Goal: Task Accomplishment & Management: Manage account settings

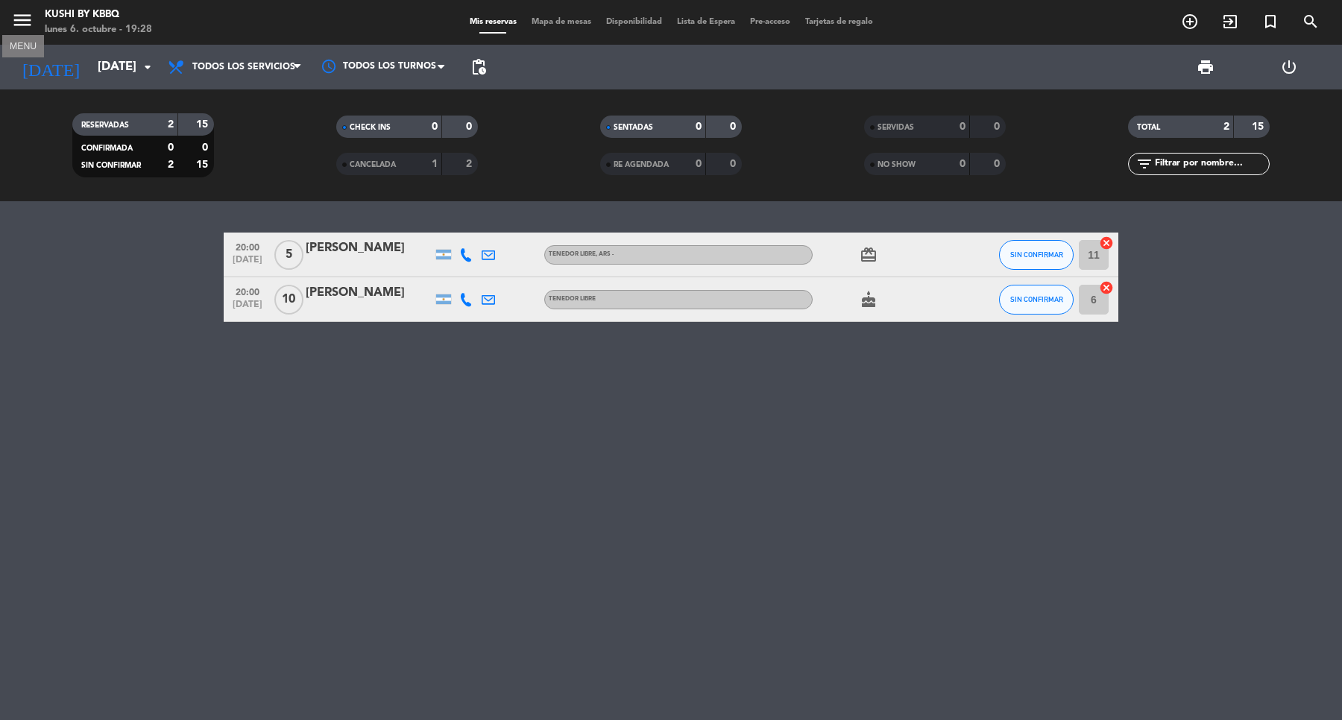
click at [21, 24] on icon "menu" at bounding box center [22, 20] width 22 height 22
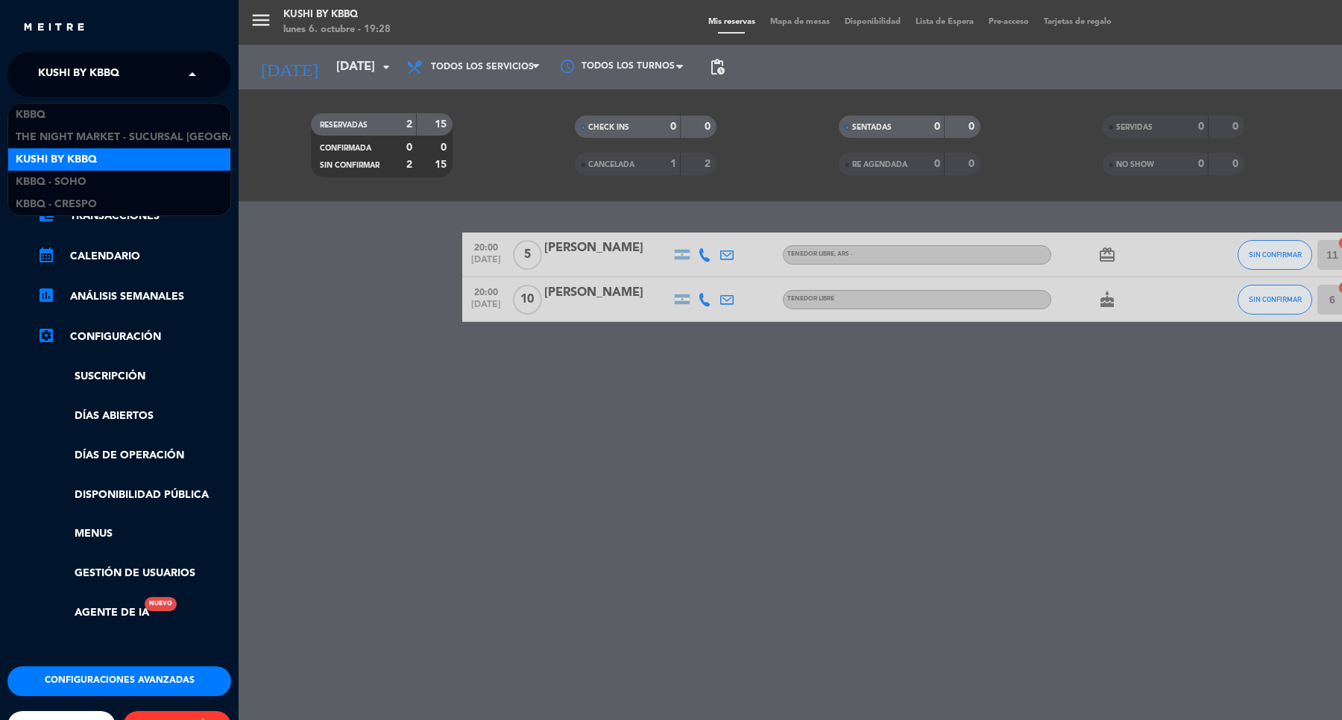
click at [161, 65] on input "text" at bounding box center [121, 75] width 182 height 33
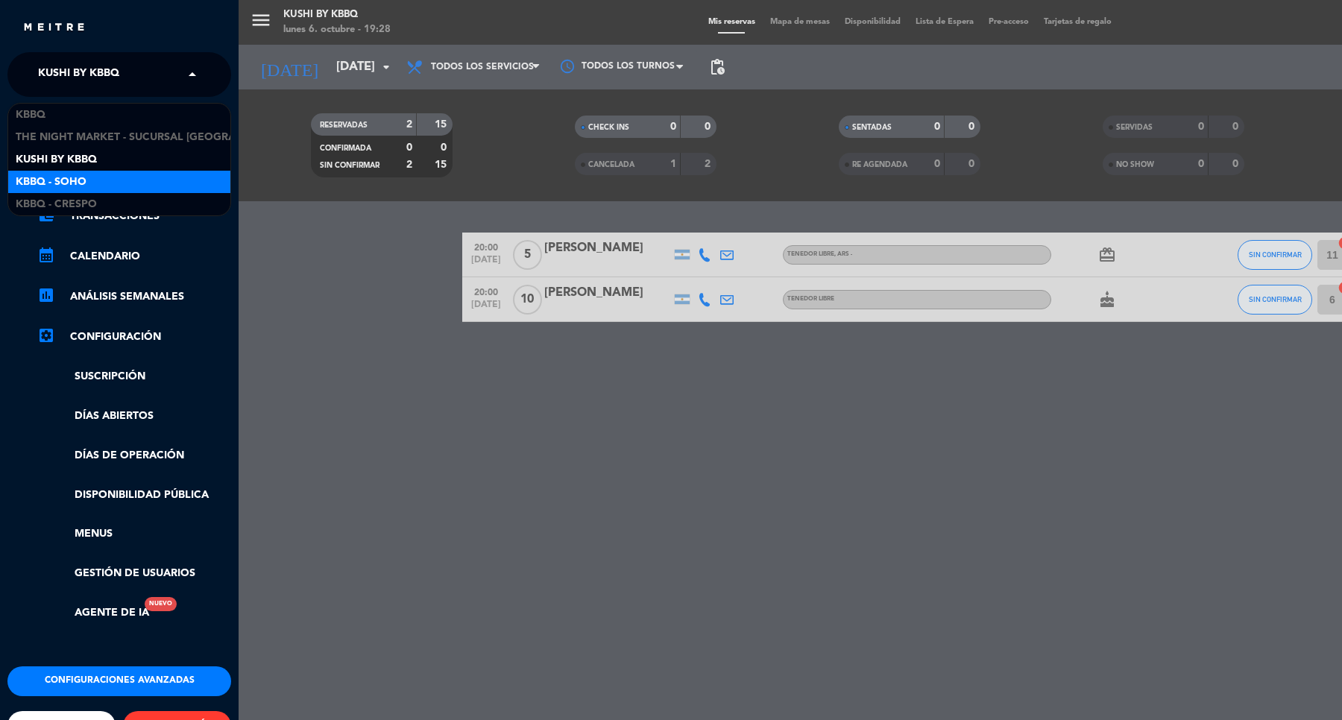
drag, startPoint x: 140, startPoint y: 124, endPoint x: 127, endPoint y: 187, distance: 64.6
click at [124, 184] on div "KBBQ The Night Market - Sucursal Hollywood Kushi by KBBQ Kbbq - Soho Kbbq - [PE…" at bounding box center [119, 160] width 222 height 112
click at [128, 188] on div "Kbbq - Soho" at bounding box center [119, 182] width 222 height 22
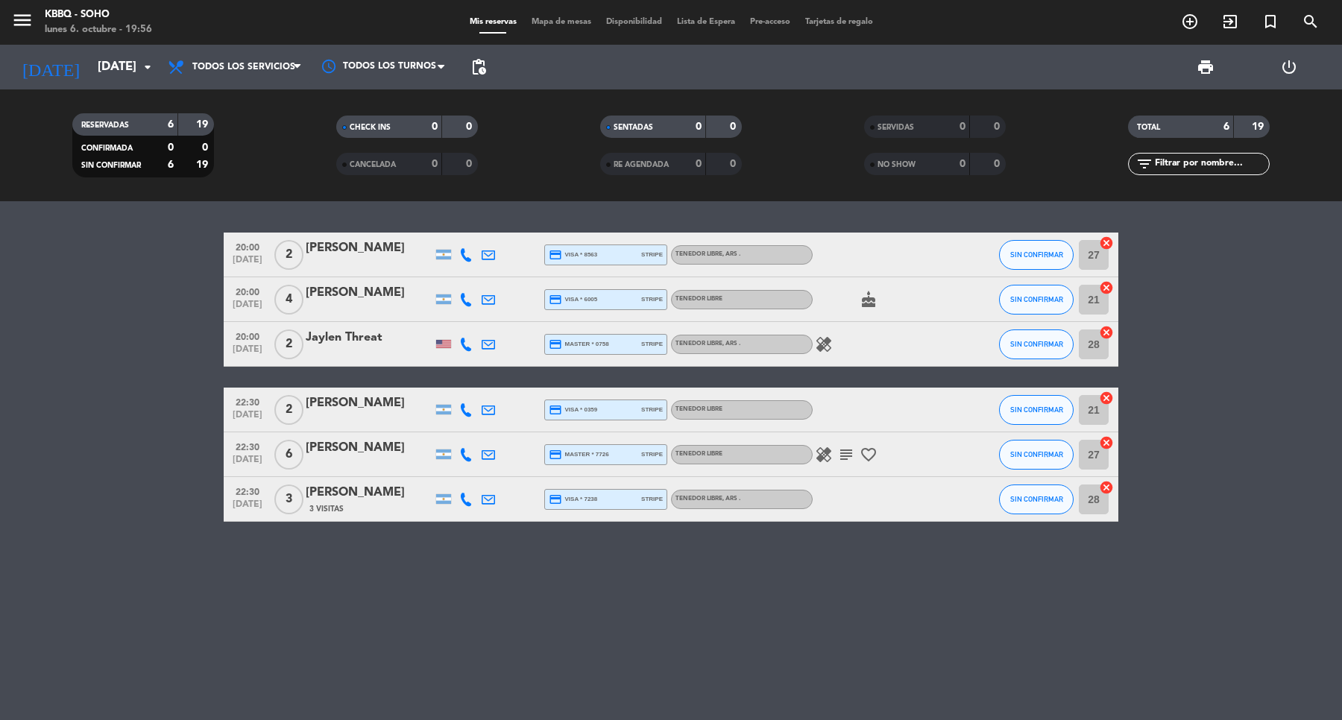
click at [817, 347] on icon "healing" at bounding box center [824, 344] width 18 height 18
click at [47, 516] on bookings-row "20:00 [DATE] 2 [PERSON_NAME] credit_card visa * 8563 stripe TENEDOR LIBRE , ARS…" at bounding box center [671, 377] width 1342 height 289
click at [1014, 343] on span "SIN CONFIRMAR" at bounding box center [1036, 344] width 53 height 8
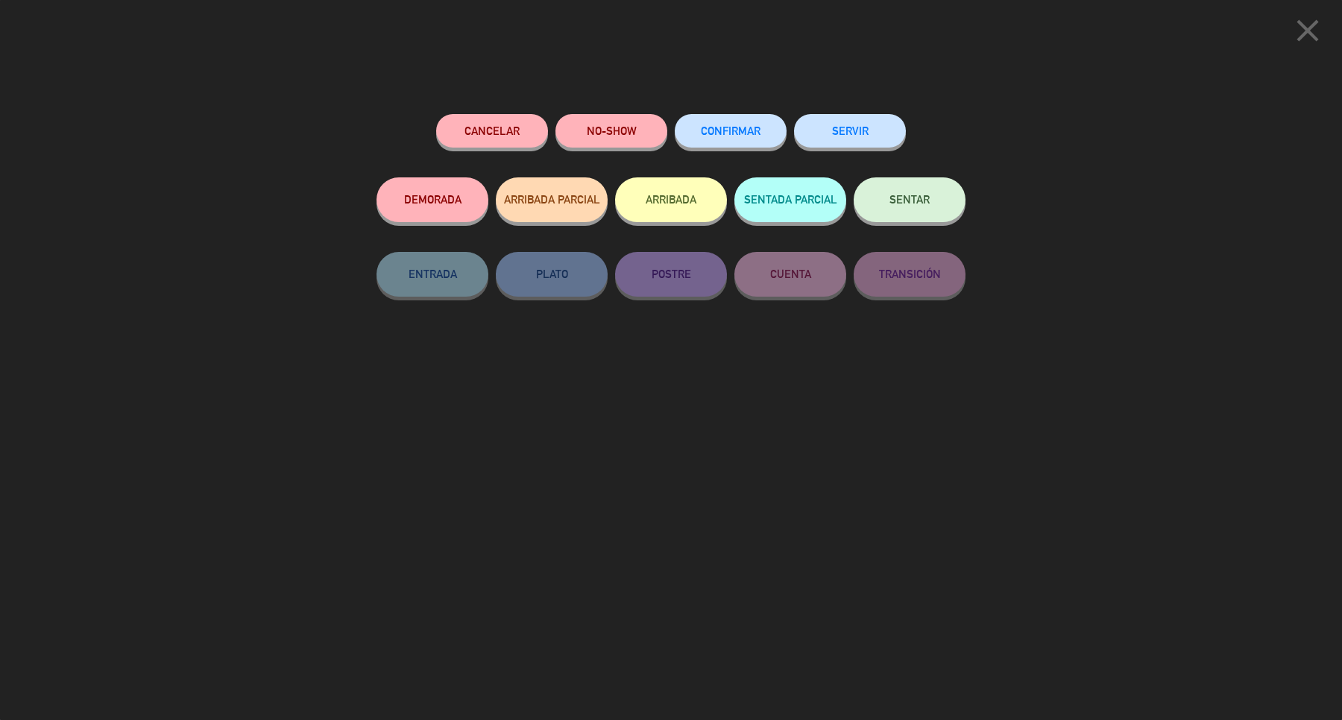
click at [865, 124] on button "SERVIR" at bounding box center [850, 131] width 112 height 34
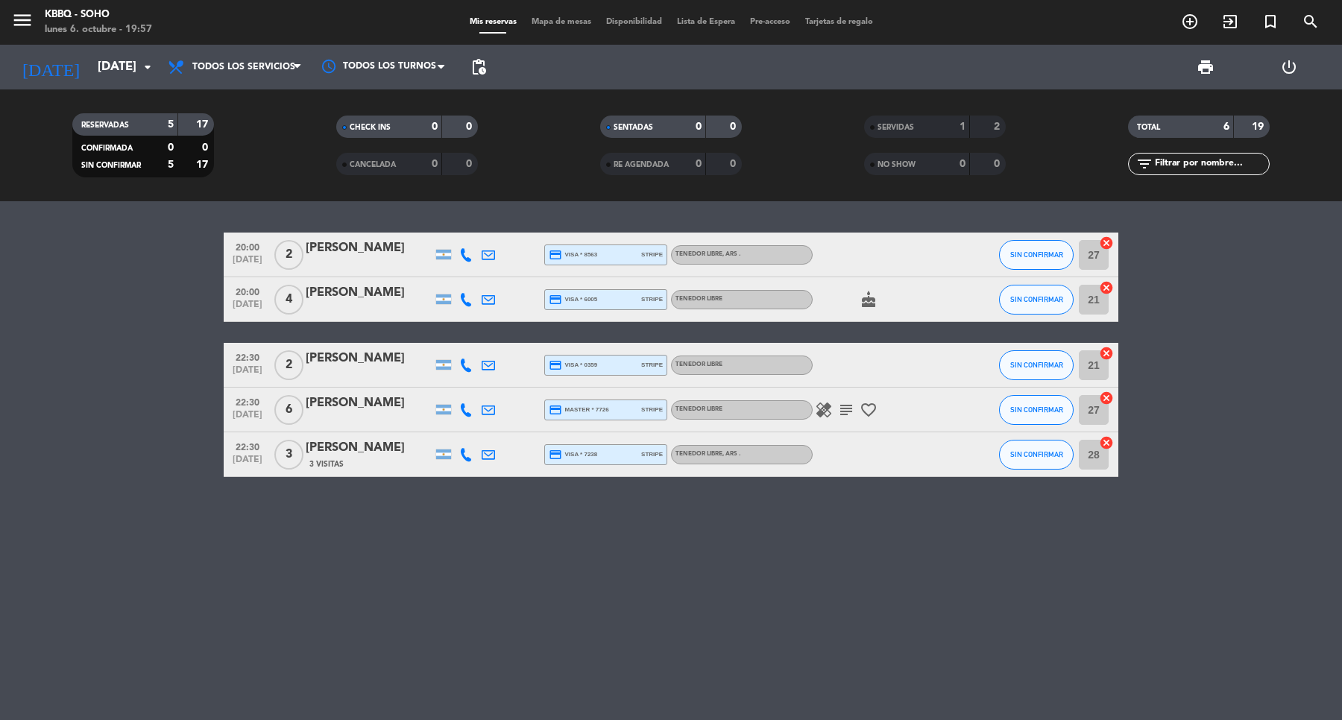
click at [815, 414] on span "healing" at bounding box center [823, 410] width 22 height 18
click at [818, 411] on icon "healing" at bounding box center [824, 410] width 18 height 18
click at [830, 417] on icon "healing" at bounding box center [824, 410] width 18 height 18
click at [847, 405] on icon "subject" at bounding box center [846, 410] width 18 height 18
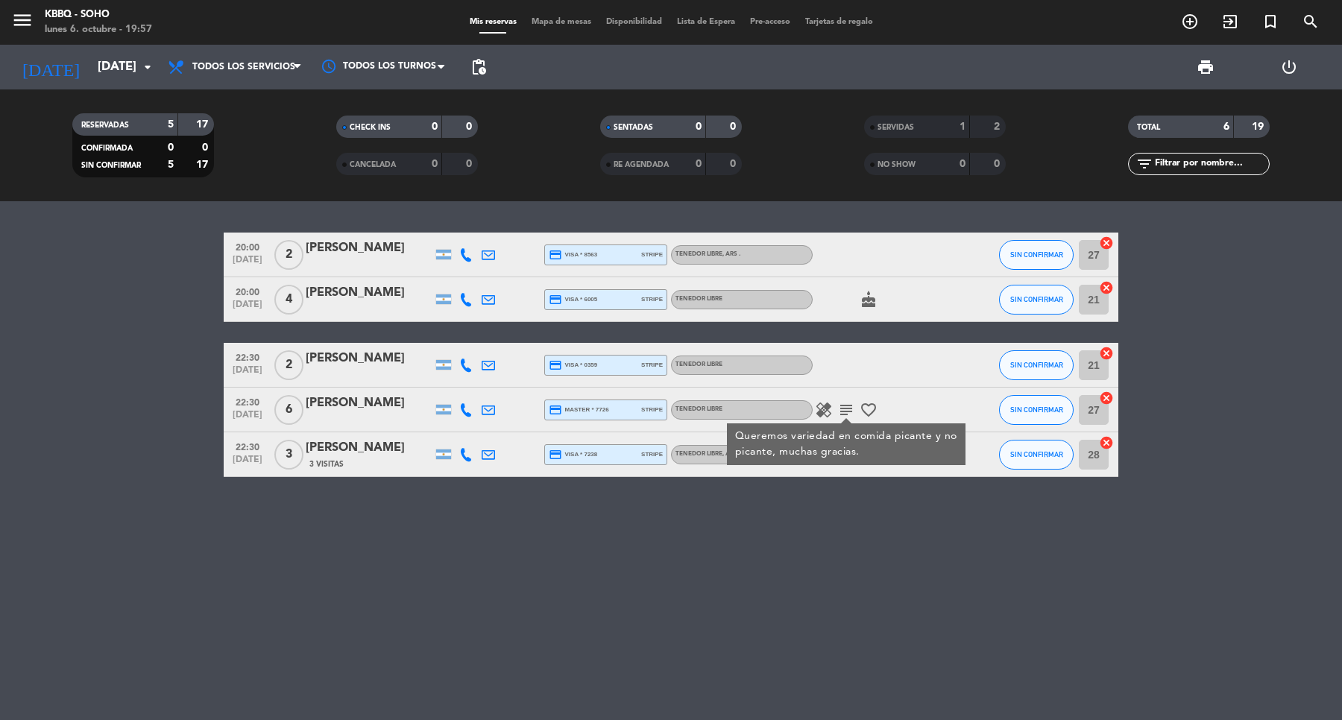
click at [771, 549] on div "20:00 [DATE] 2 [PERSON_NAME] credit_card visa * 8563 stripe TENEDOR LIBRE , ARS…" at bounding box center [671, 460] width 1342 height 519
click at [1014, 252] on span "SIN CONFIRMAR" at bounding box center [1036, 254] width 53 height 8
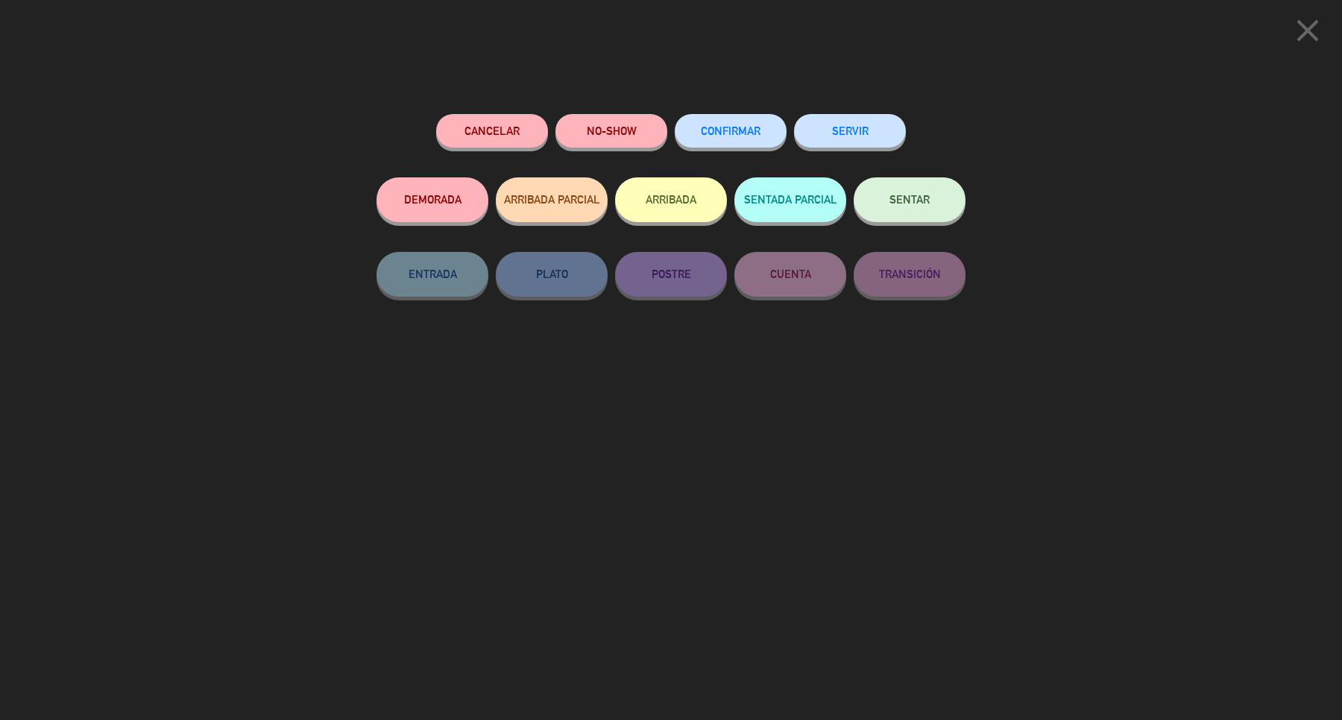
click at [847, 118] on button "SERVIR" at bounding box center [850, 131] width 112 height 34
